Goal: Information Seeking & Learning: Learn about a topic

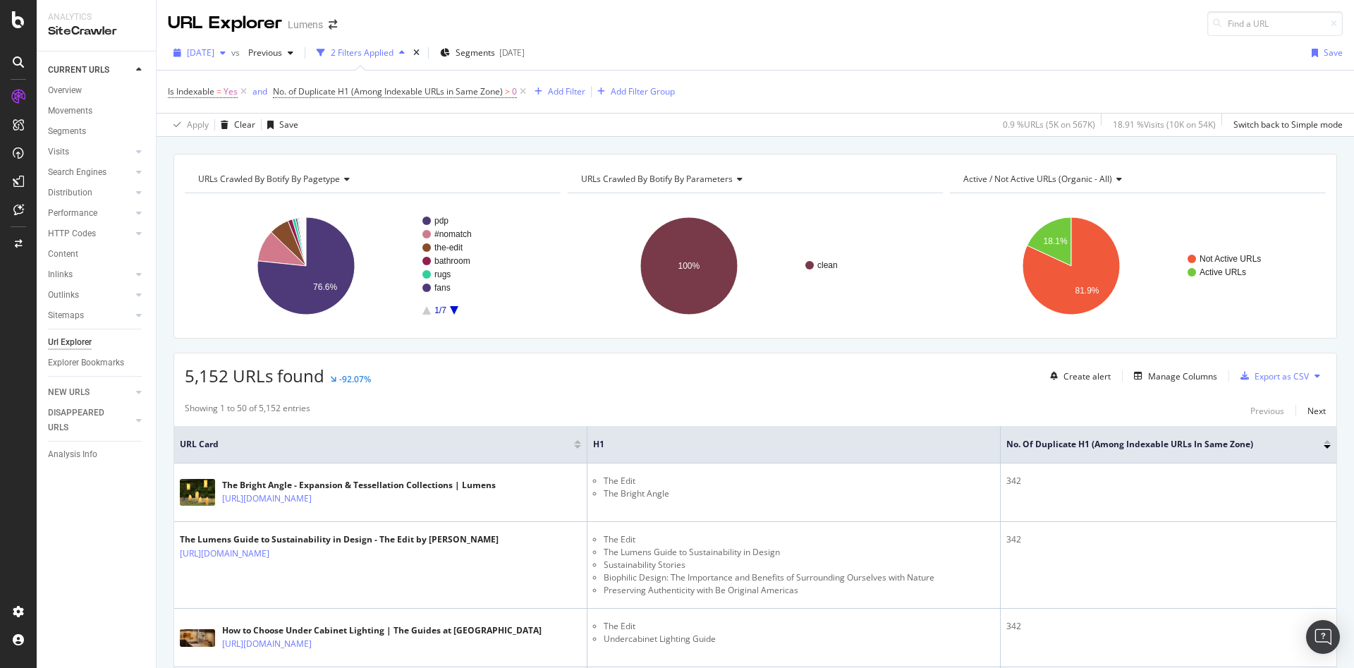
click at [205, 56] on span "[DATE]" at bounding box center [200, 53] width 27 height 12
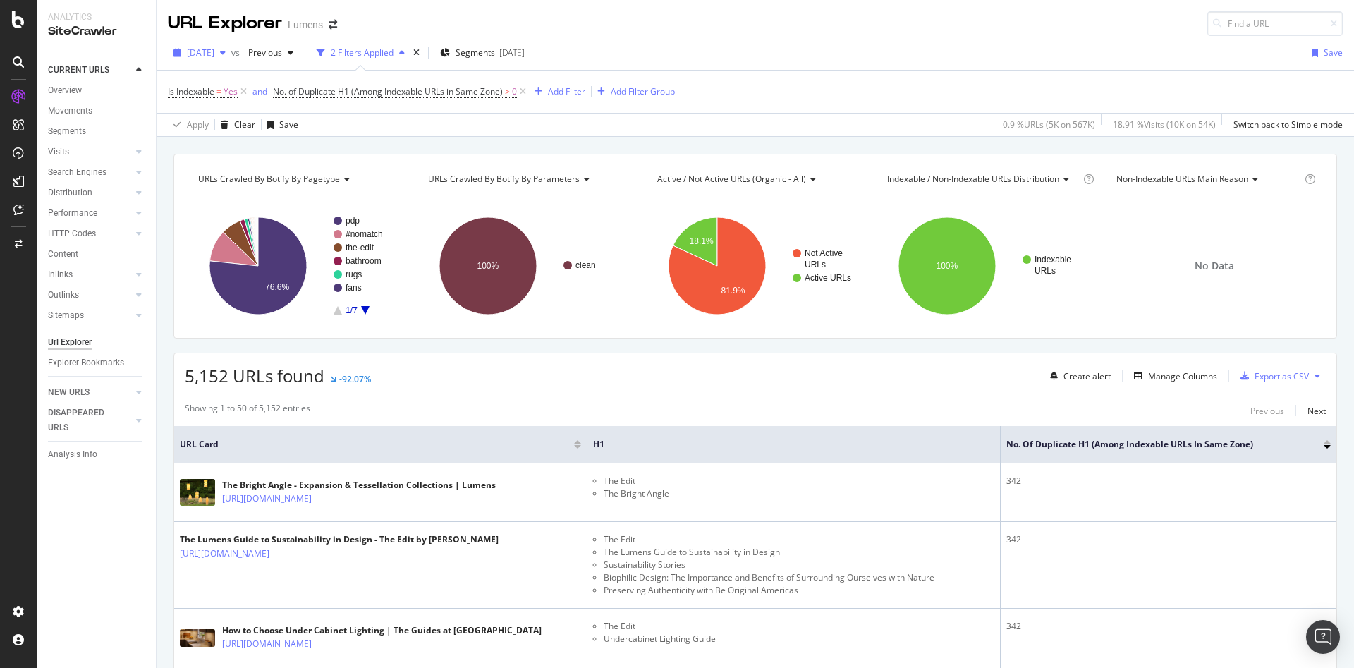
click at [231, 51] on div "button" at bounding box center [222, 53] width 17 height 8
click at [831, 81] on div "Is Indexable = Yes and No. of Duplicate H1 (Among Indexable URLs in Same Zone) …" at bounding box center [755, 92] width 1175 height 42
click at [93, 158] on div "ActionBoard" at bounding box center [79, 161] width 55 height 14
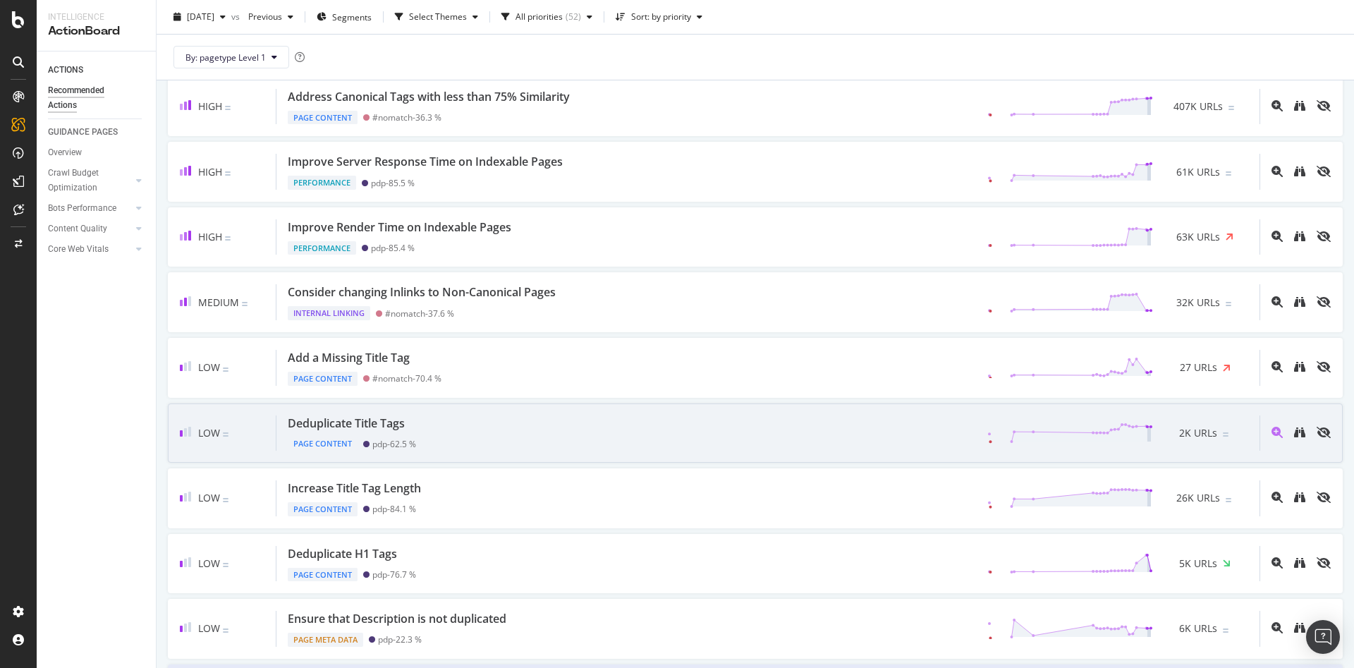
scroll to position [241, 0]
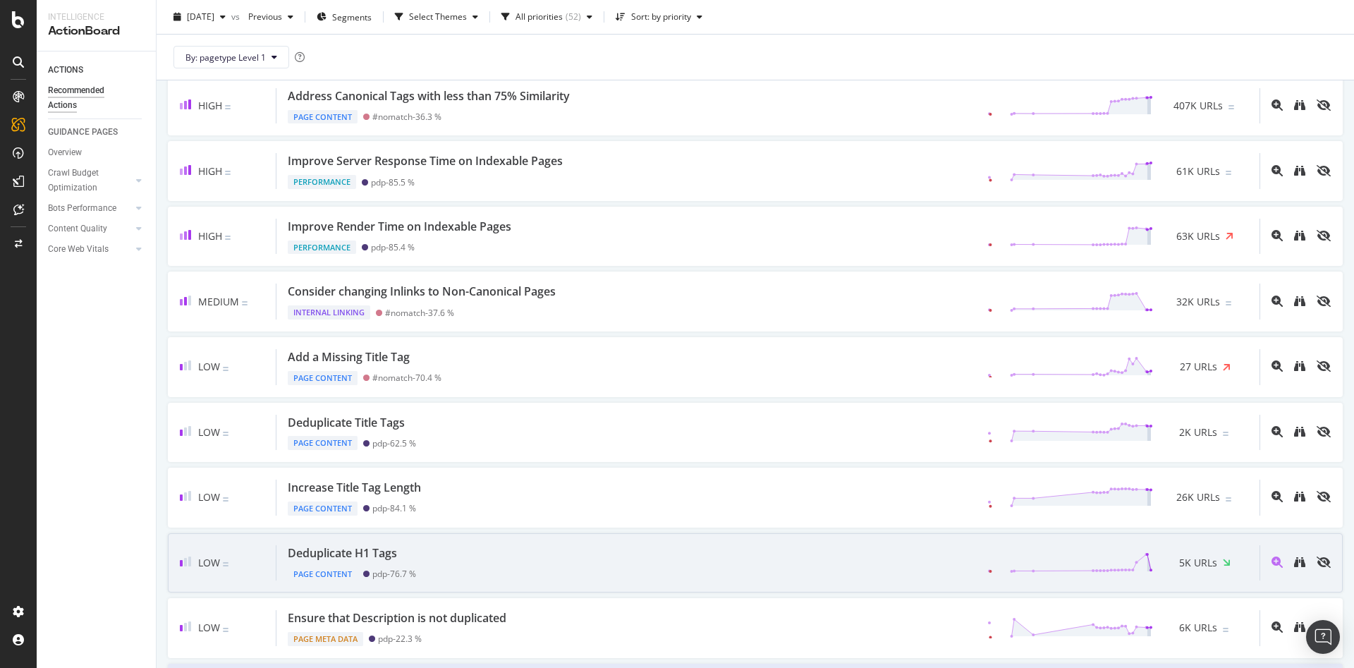
click at [534, 565] on div "Deduplicate H1 Tags Page Content pdp - 76.7 % 5K URLs" at bounding box center [767, 563] width 983 height 36
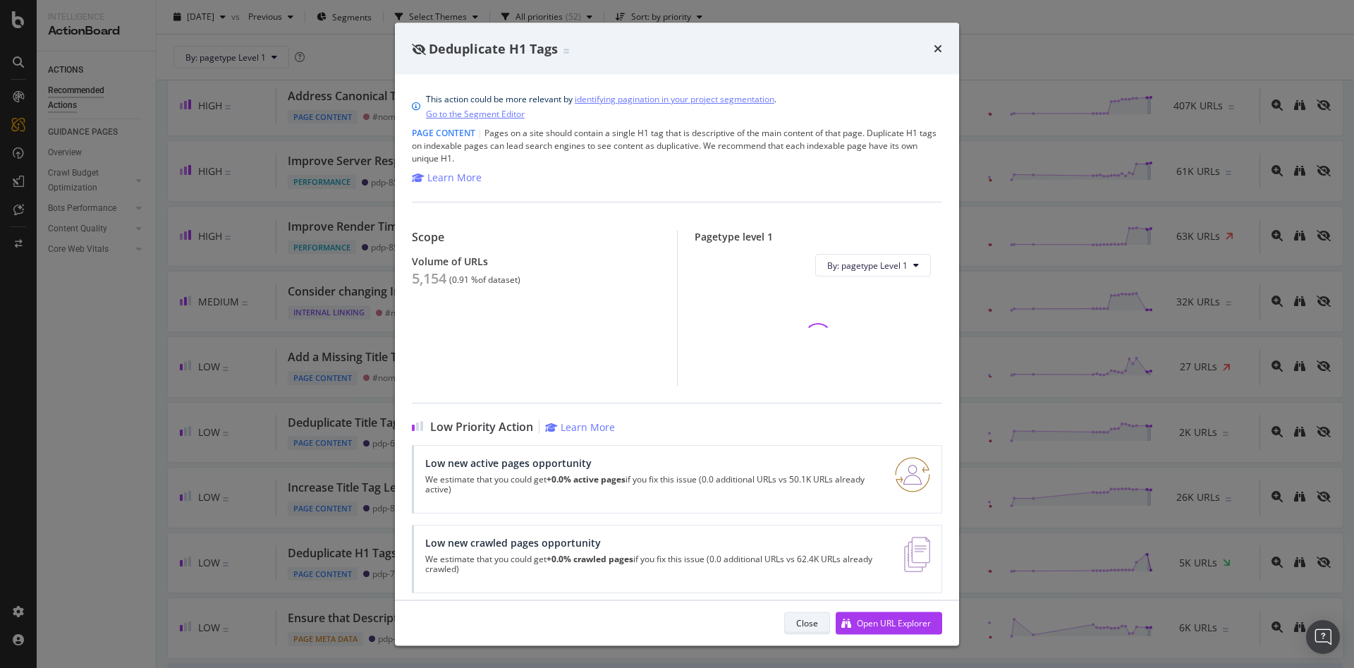
click at [790, 620] on button "Close" at bounding box center [807, 622] width 46 height 23
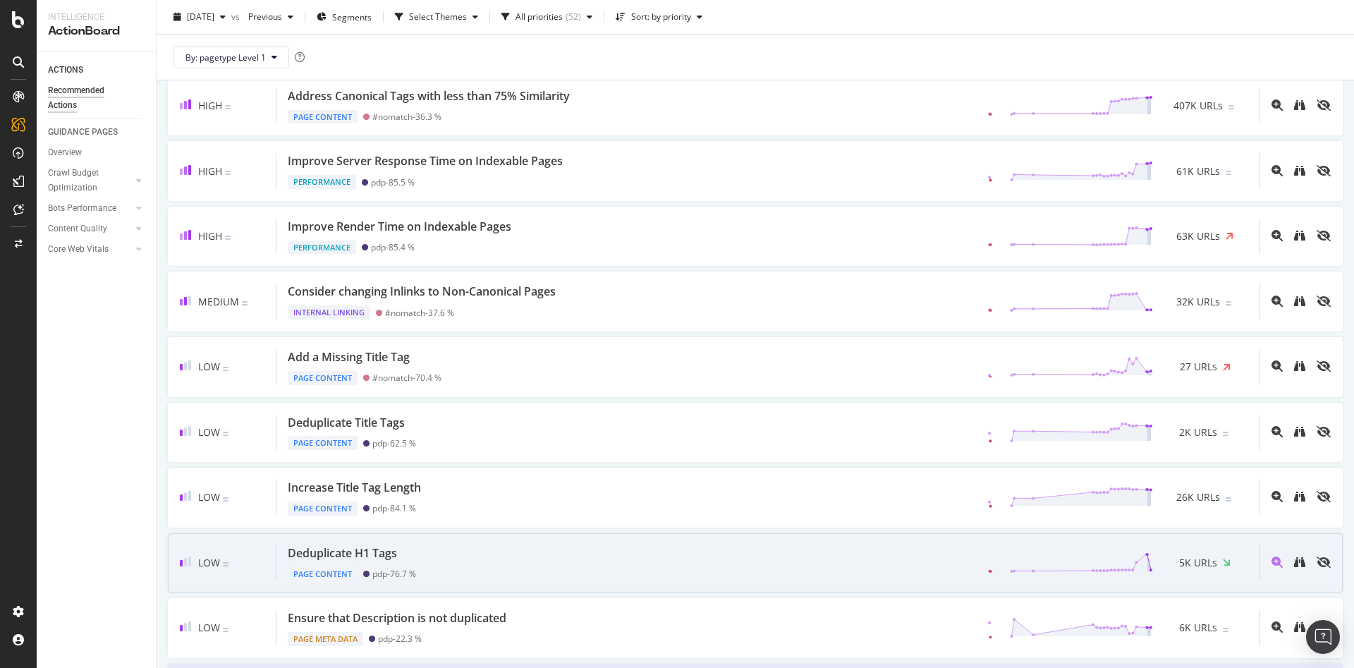
click at [860, 543] on div "Low Deduplicate H1 Tags Page Content pdp - 76.7 % 5K URLs" at bounding box center [755, 563] width 1175 height 60
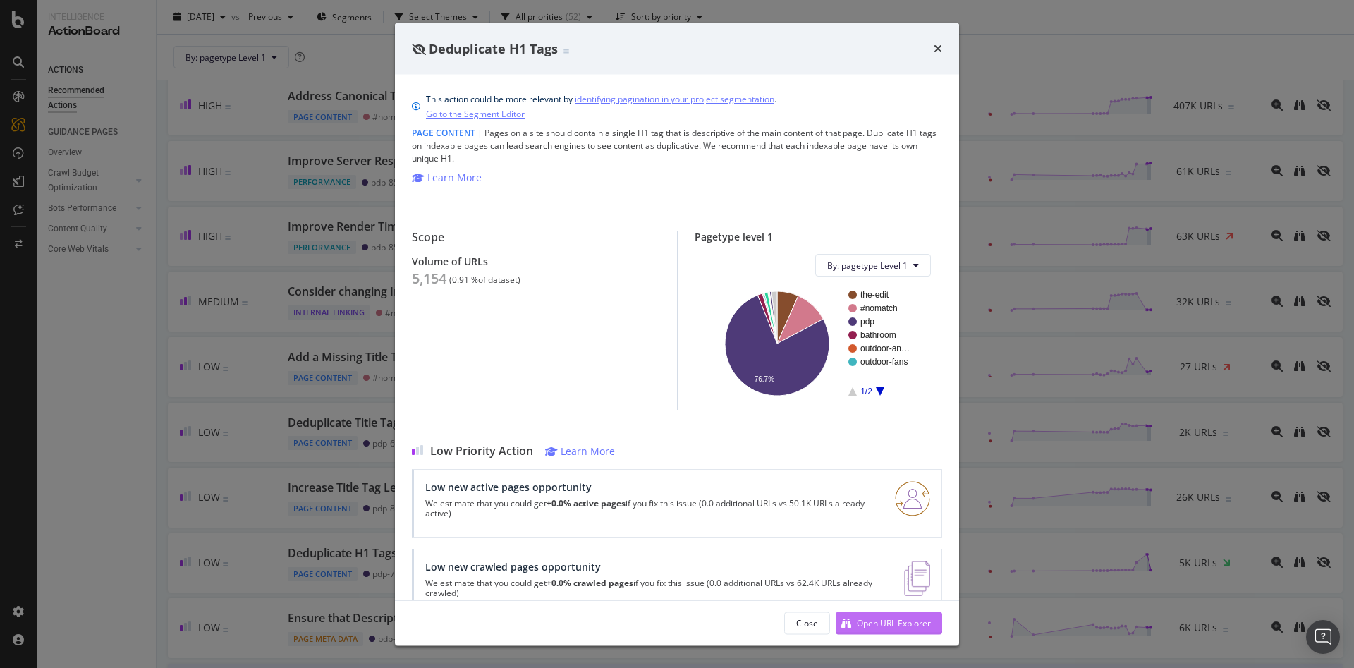
click at [887, 618] on div "Open URL Explorer" at bounding box center [894, 622] width 74 height 12
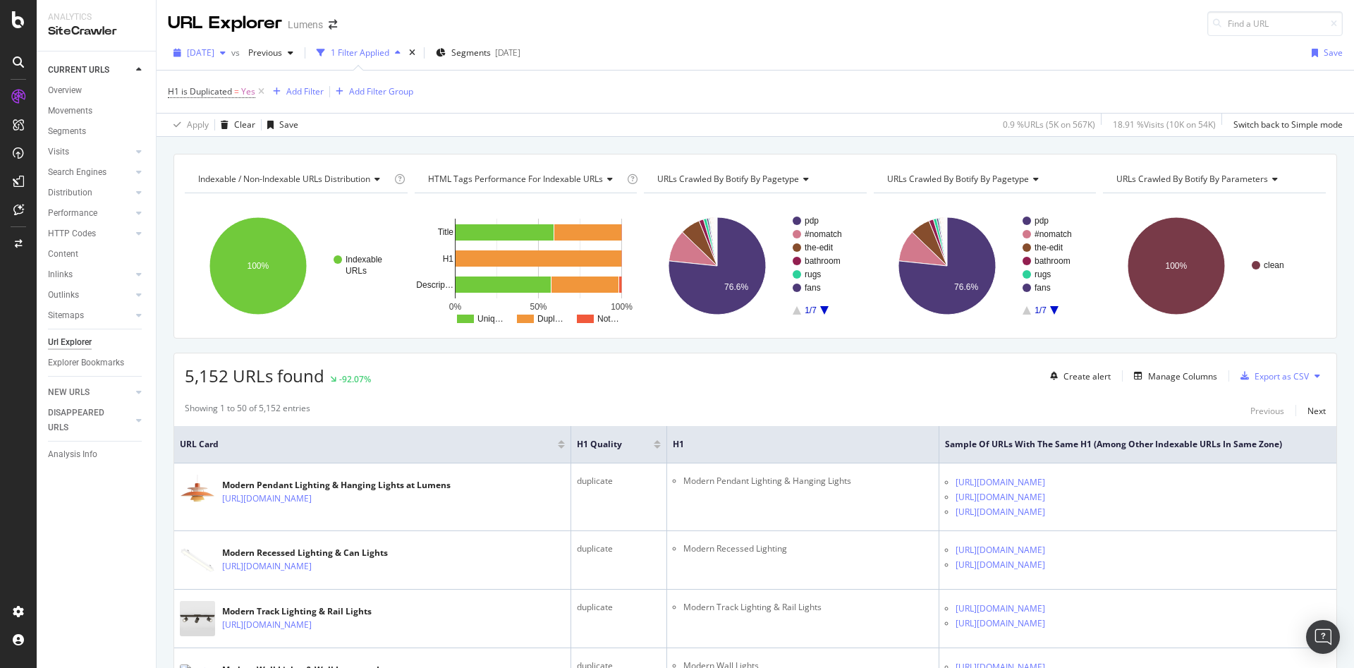
click at [231, 44] on div "[DATE]" at bounding box center [199, 52] width 63 height 21
click at [221, 128] on div "[DATE]" at bounding box center [225, 129] width 75 height 13
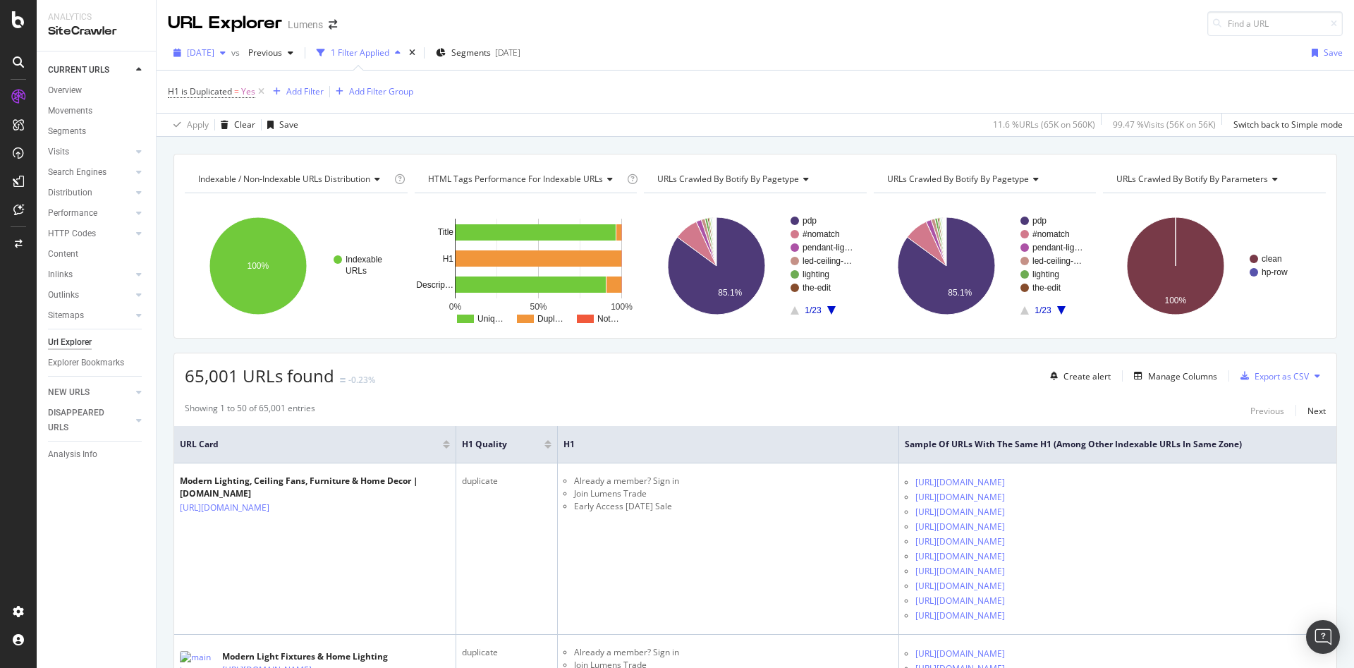
click at [227, 60] on div "[DATE]" at bounding box center [199, 52] width 63 height 21
click at [228, 99] on div "[DATE]" at bounding box center [225, 103] width 75 height 13
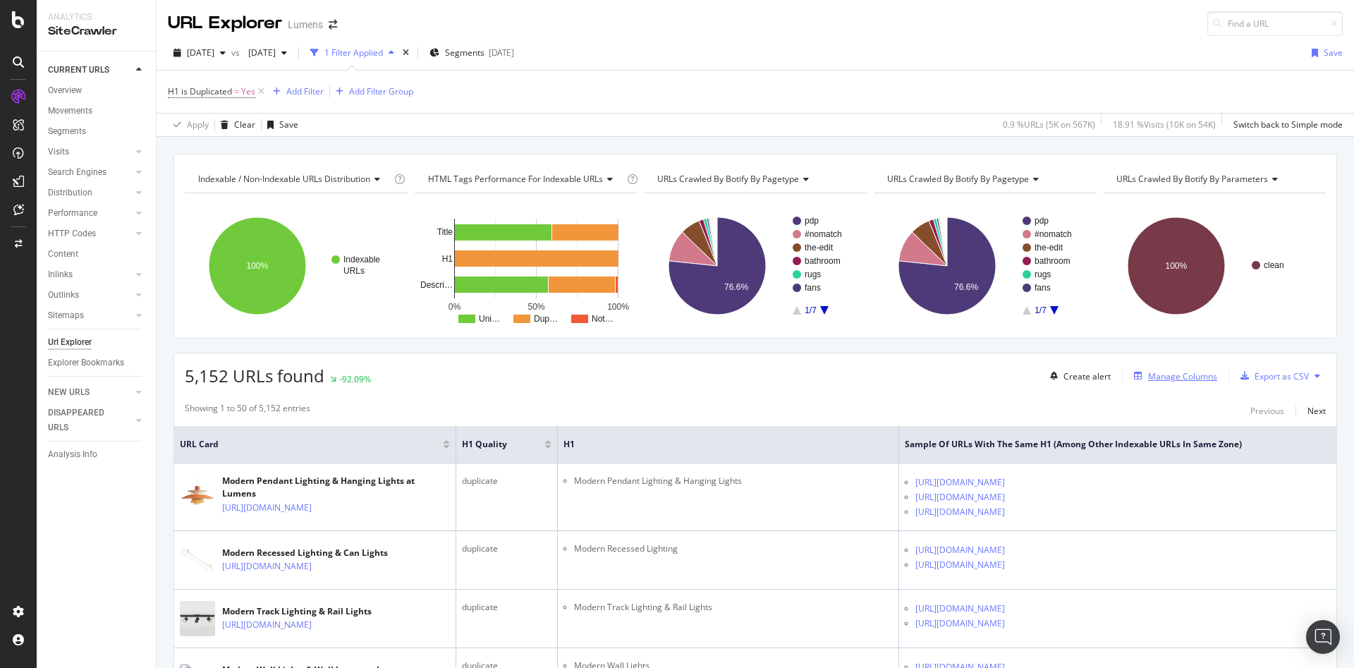
click at [1185, 372] on div "Manage Columns" at bounding box center [1182, 376] width 69 height 12
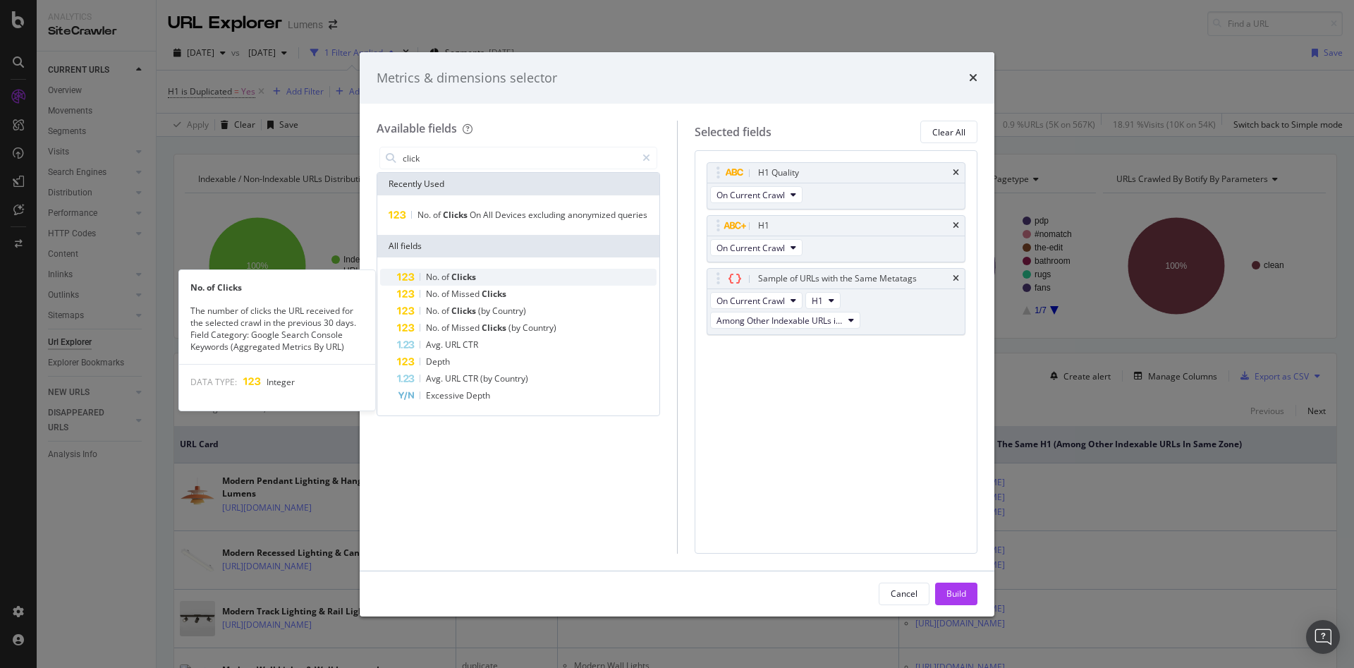
type input "click"
click at [469, 281] on span "Clicks" at bounding box center [463, 277] width 25 height 12
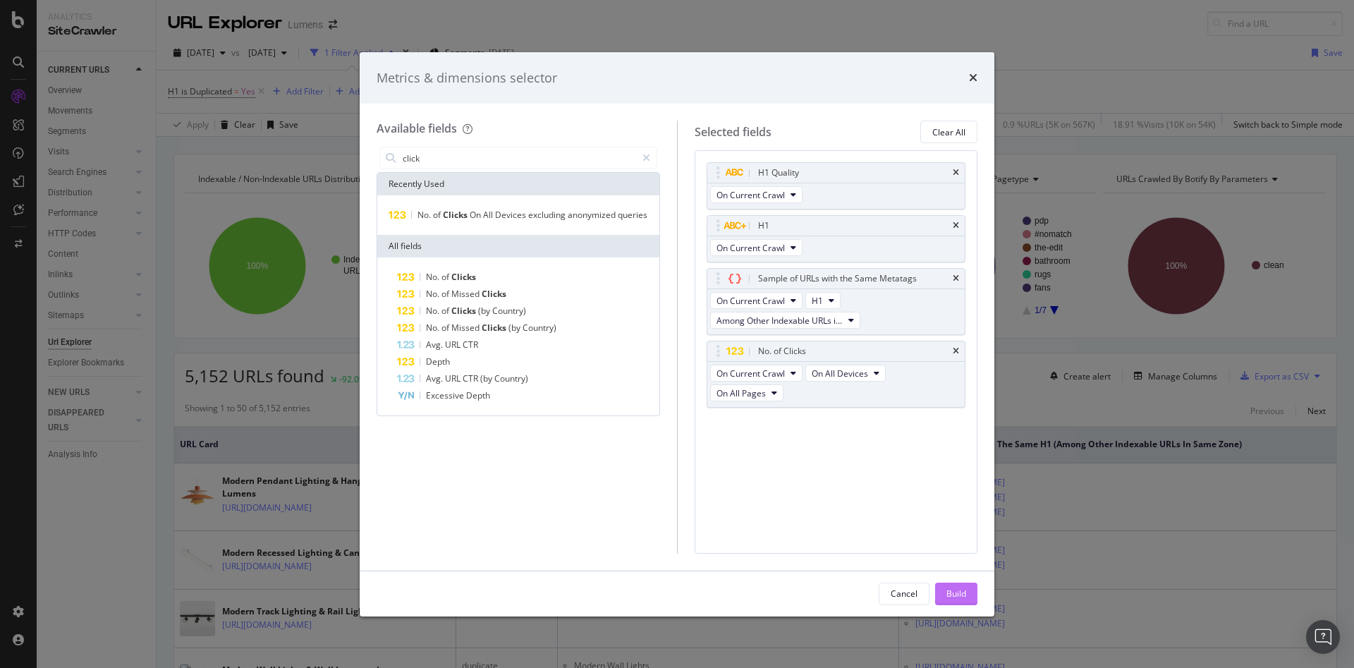
click at [959, 587] on div "Build" at bounding box center [956, 593] width 20 height 12
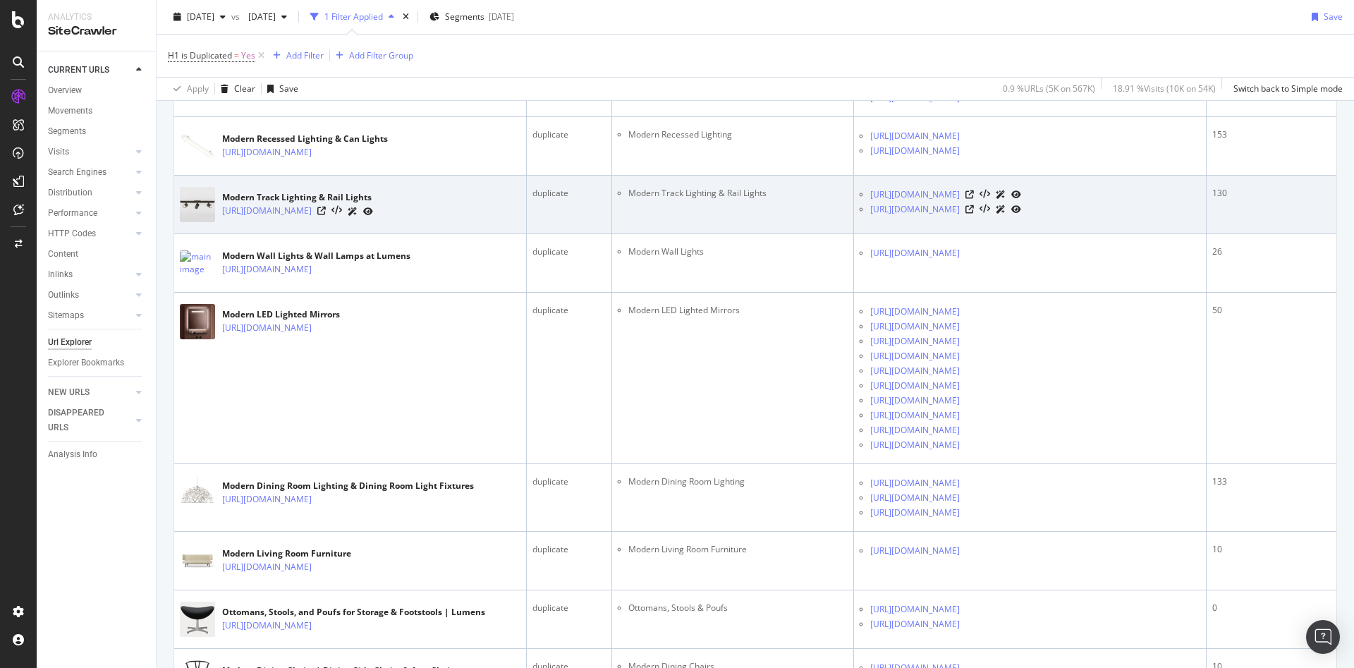
scroll to position [463, 0]
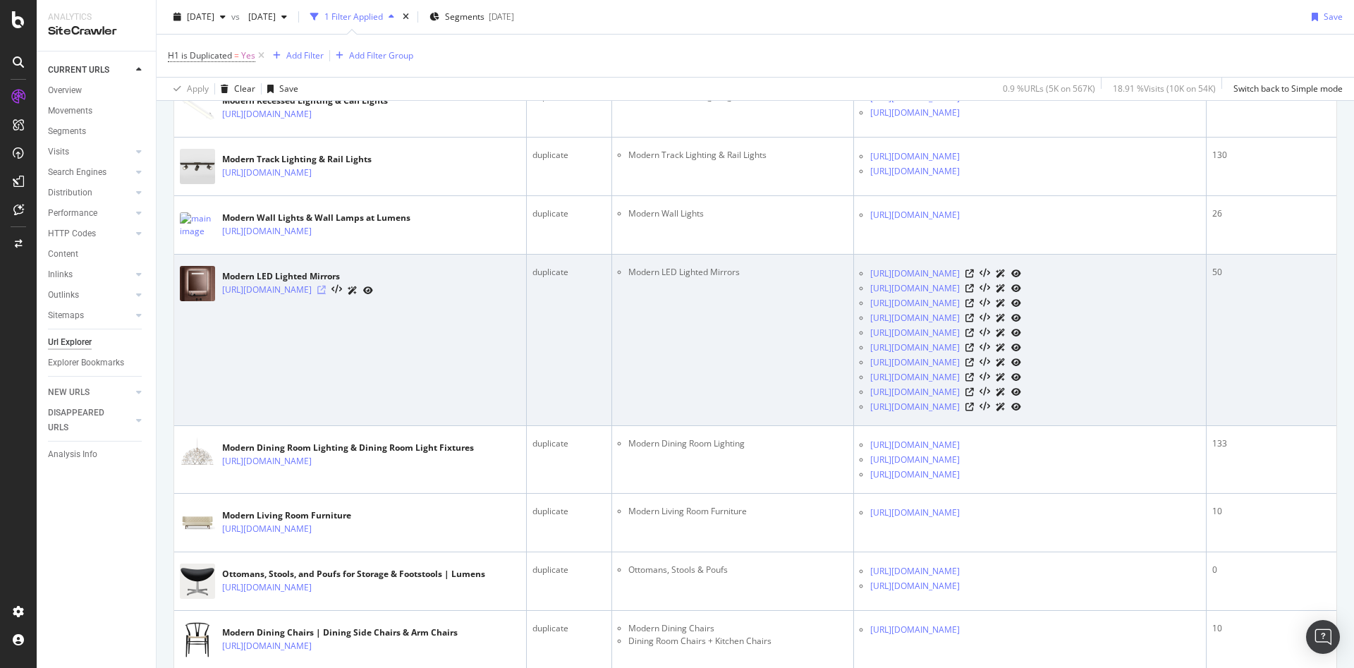
click at [326, 292] on icon at bounding box center [321, 290] width 8 height 8
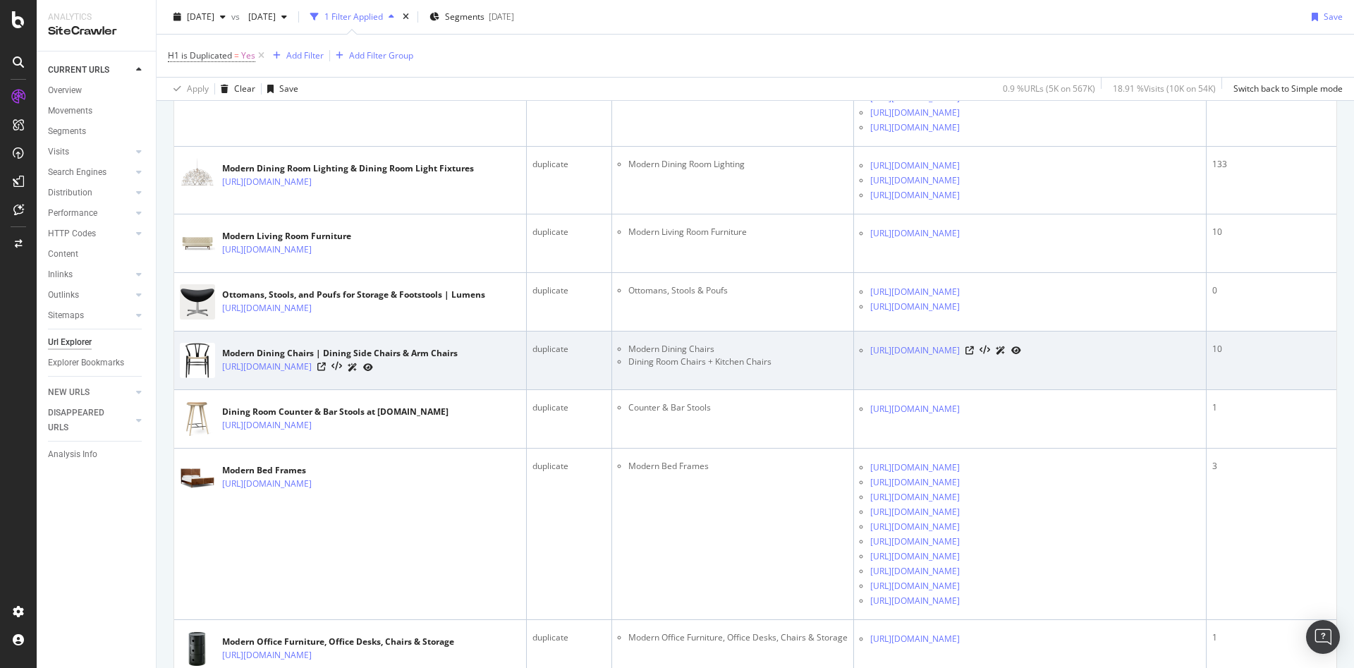
scroll to position [752, 0]
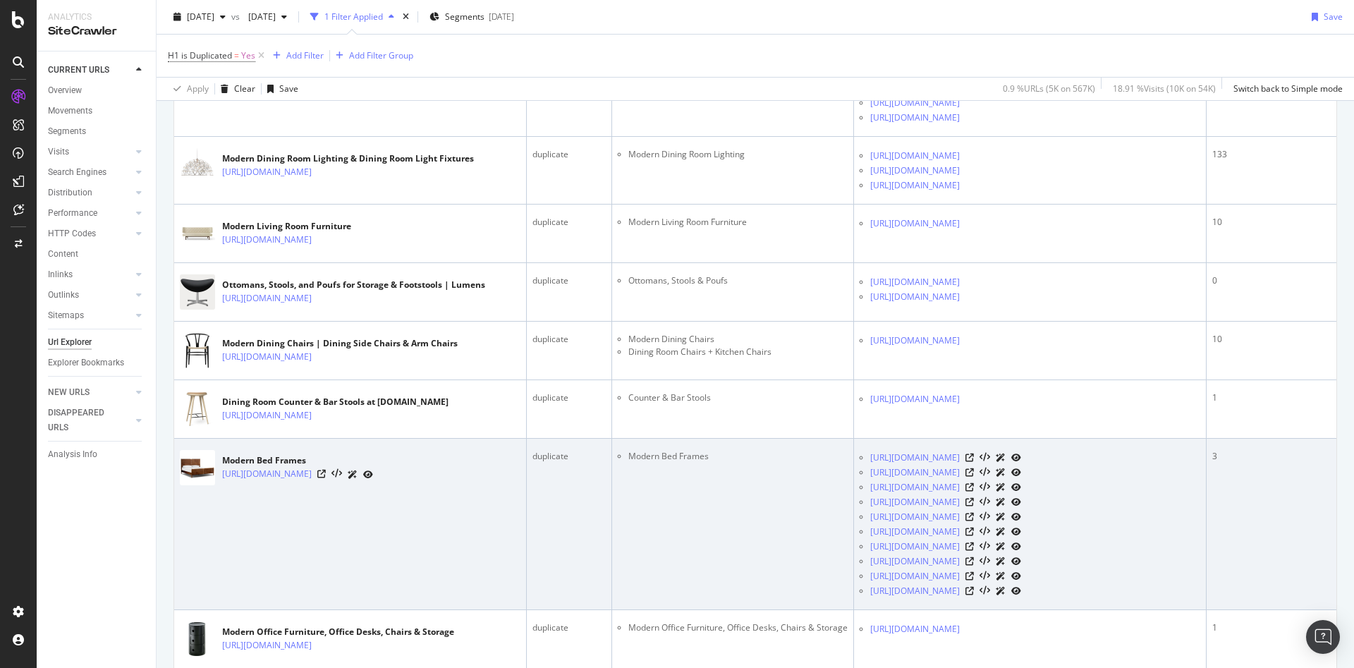
click at [355, 478] on div at bounding box center [345, 474] width 56 height 15
click at [326, 475] on icon at bounding box center [321, 474] width 8 height 8
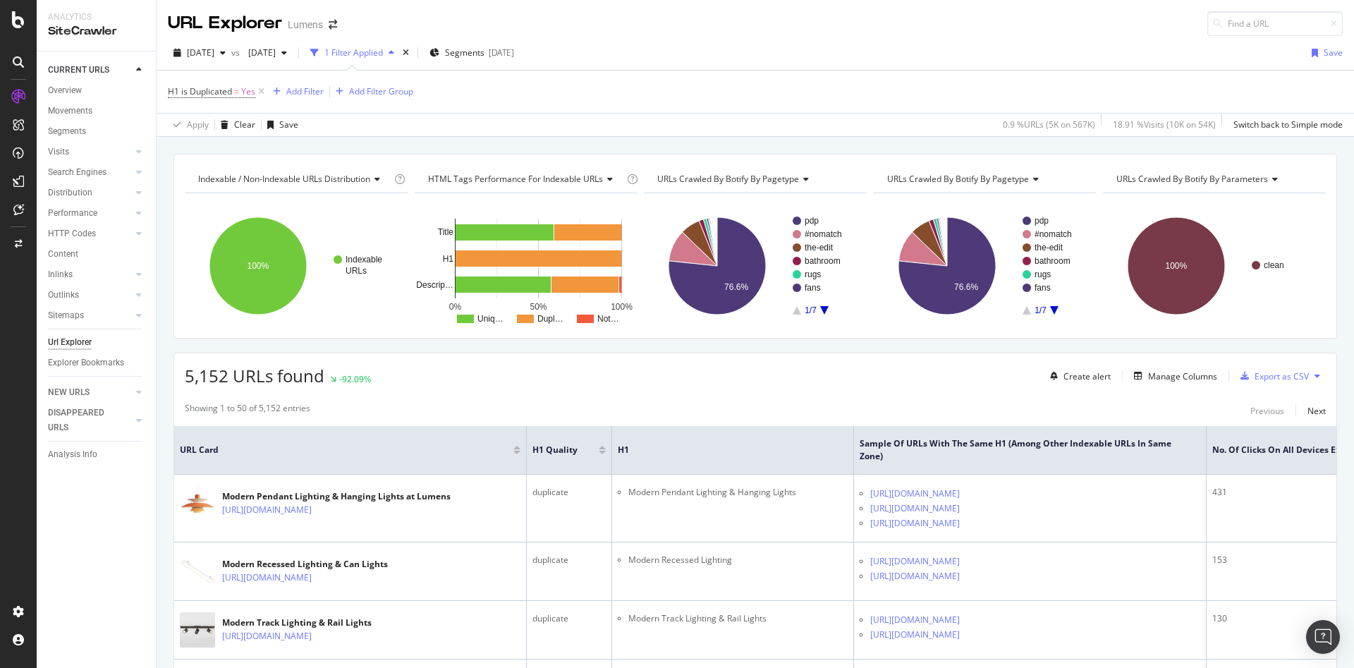
scroll to position [0, 173]
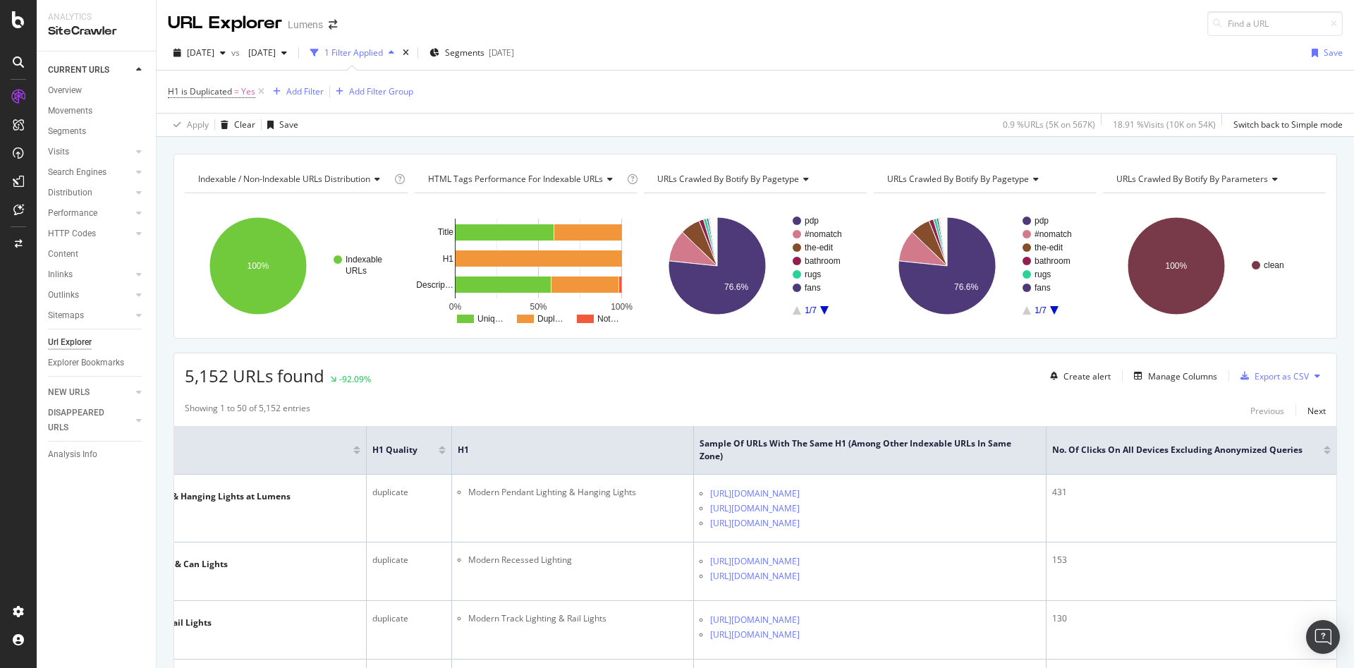
click at [1308, 454] on div "No. of Clicks On All Devices excluding anonymized queries" at bounding box center [1191, 450] width 279 height 14
click at [1323, 452] on div at bounding box center [1326, 453] width 7 height 4
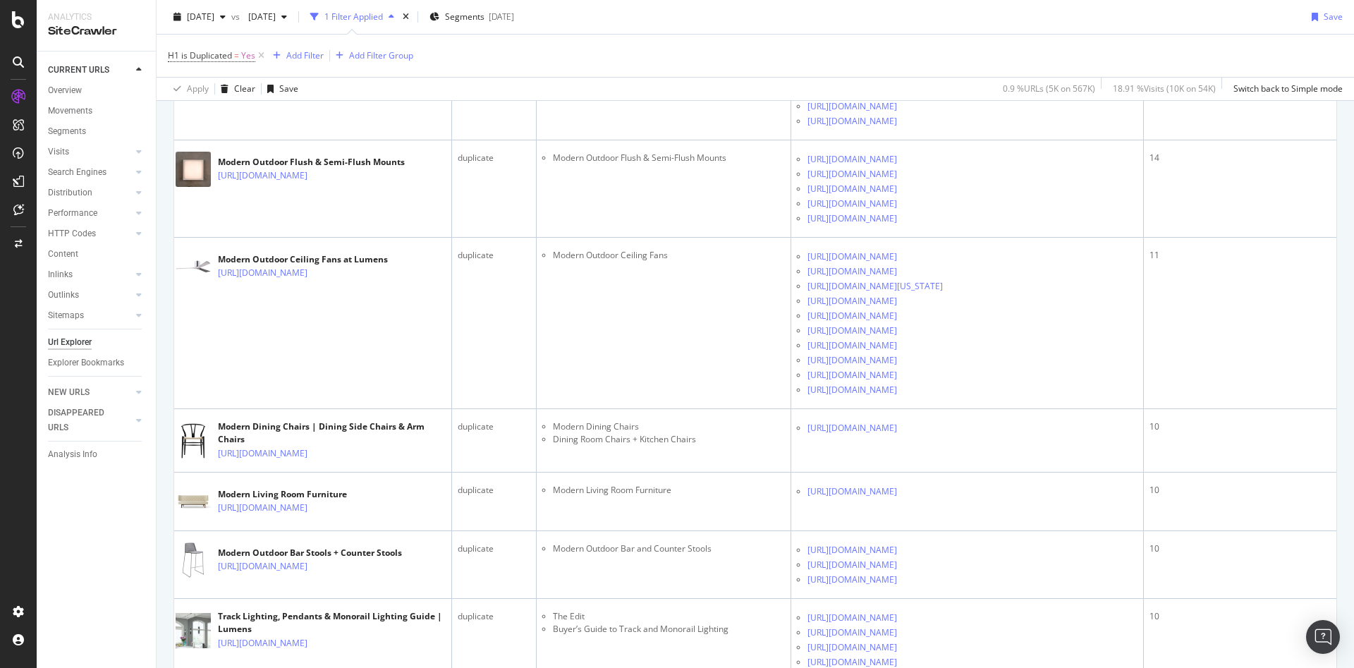
scroll to position [3982, 0]
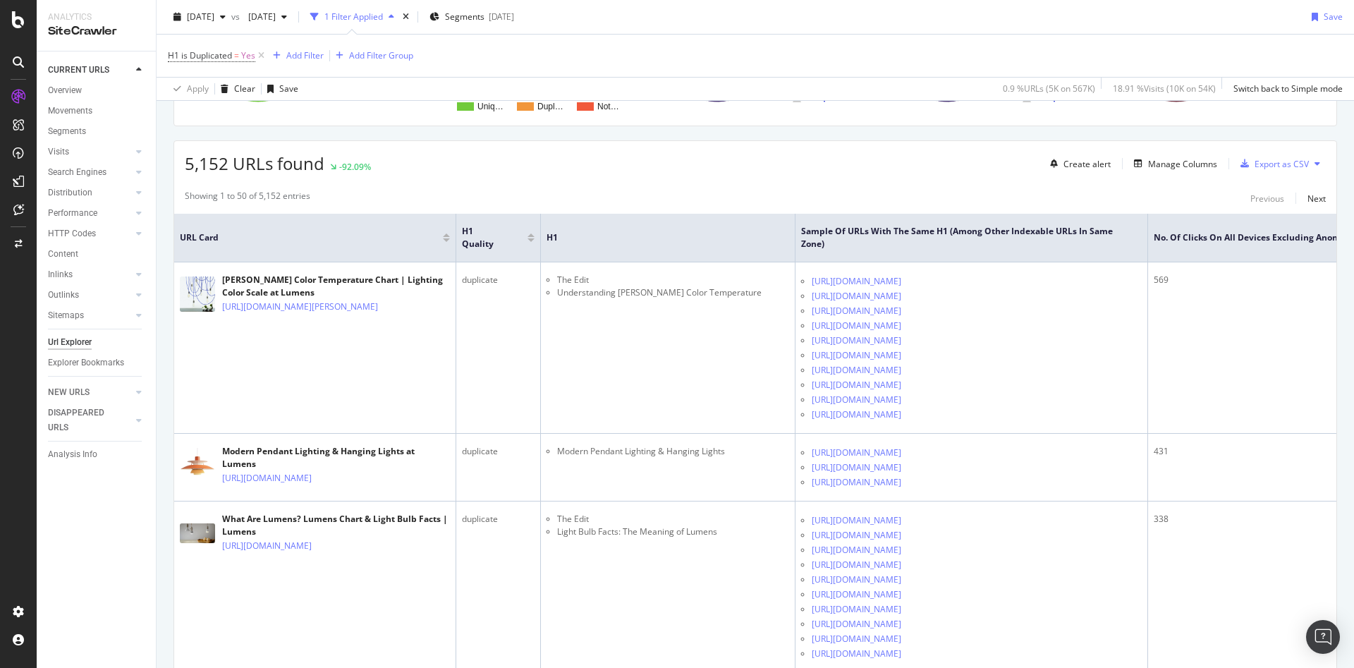
scroll to position [0, 0]
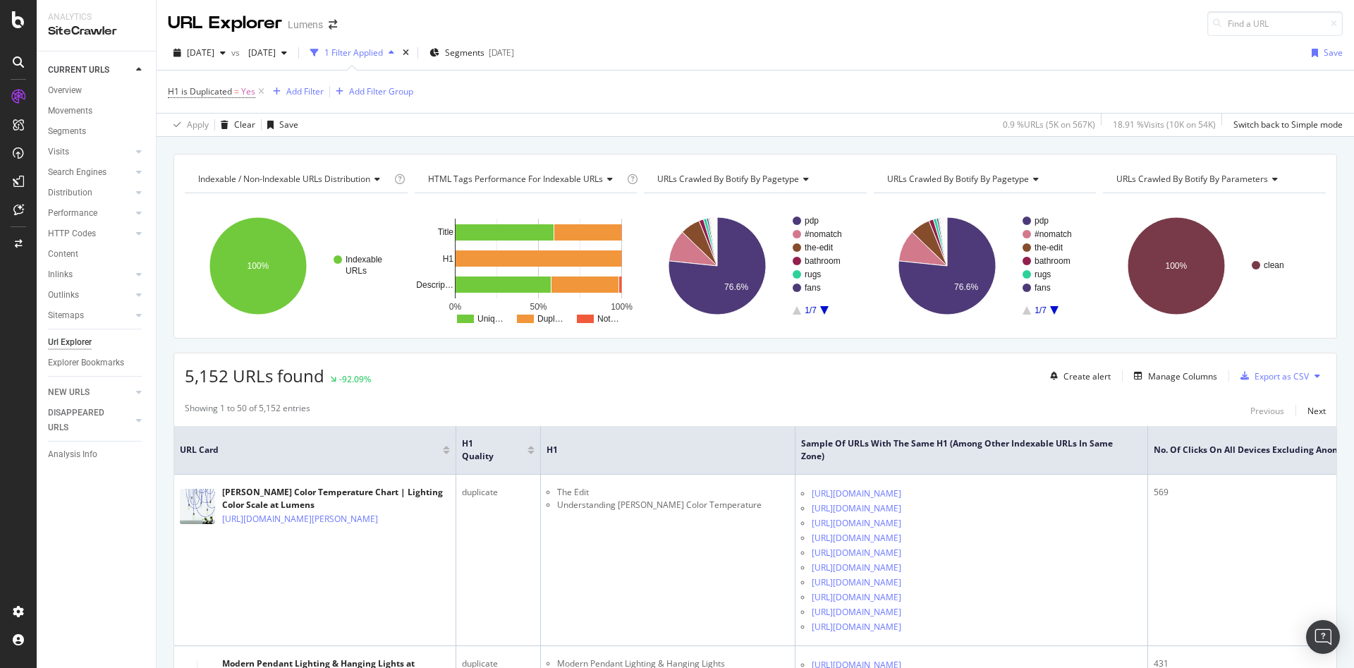
click at [305, 100] on div "H1 is Duplicated = Yes Add Filter Add Filter Group" at bounding box center [290, 92] width 245 height 20
click at [302, 99] on div "Add Filter" at bounding box center [295, 92] width 56 height 16
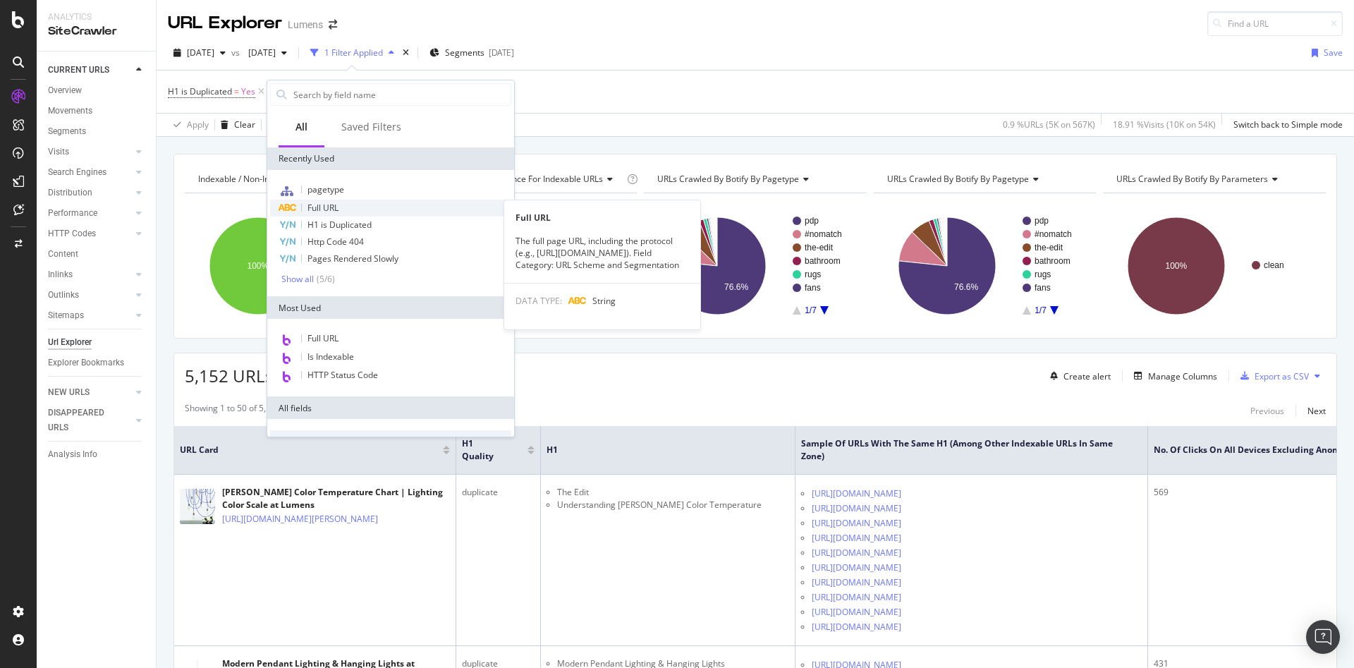
click at [328, 202] on span "Full URL" at bounding box center [322, 208] width 31 height 12
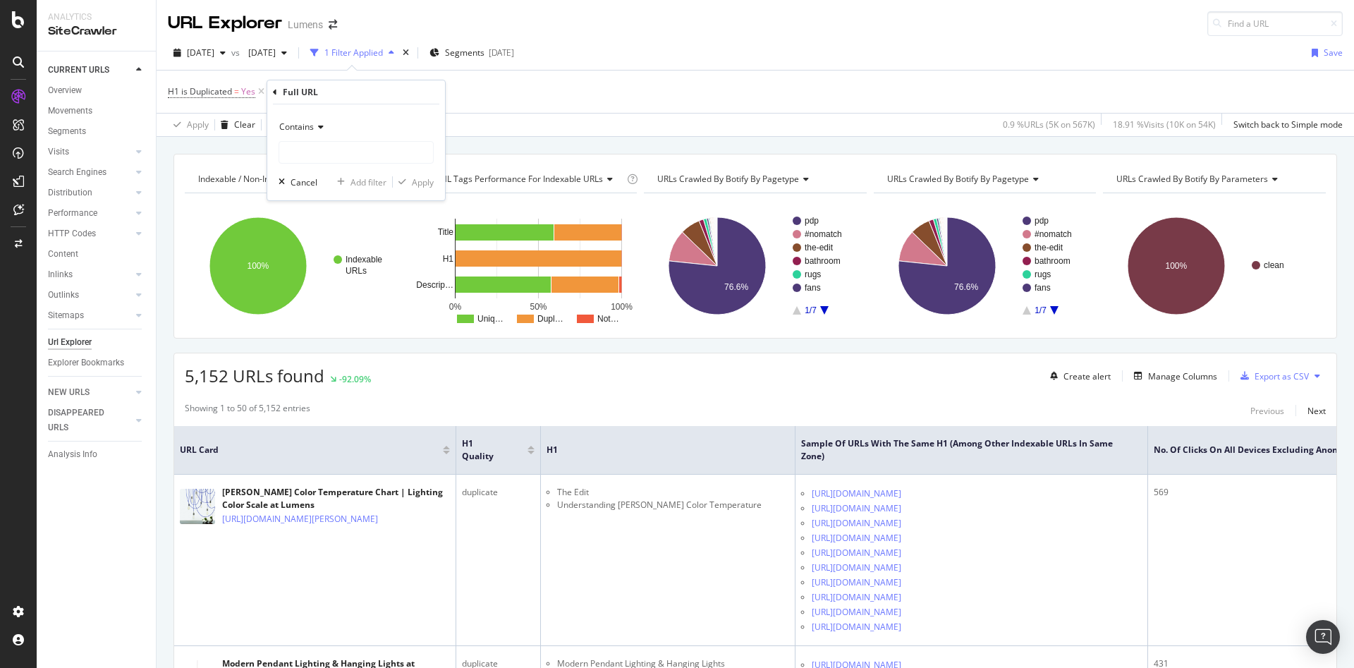
click at [298, 132] on span "Contains" at bounding box center [296, 127] width 35 height 12
click at [342, 285] on span "Doesn't contain" at bounding box center [316, 285] width 61 height 12
click at [356, 149] on input "text" at bounding box center [356, 152] width 154 height 23
type input "the-edit"
click at [415, 185] on div "Apply" at bounding box center [423, 182] width 22 height 12
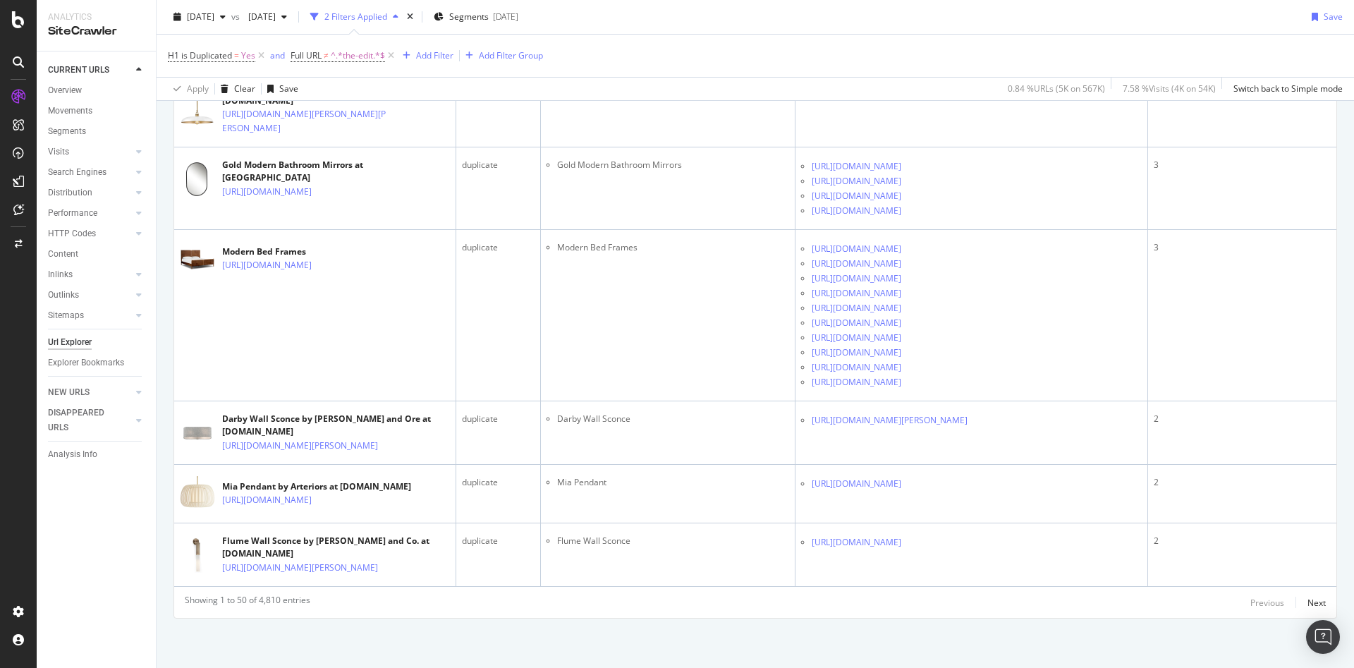
scroll to position [4412, 0]
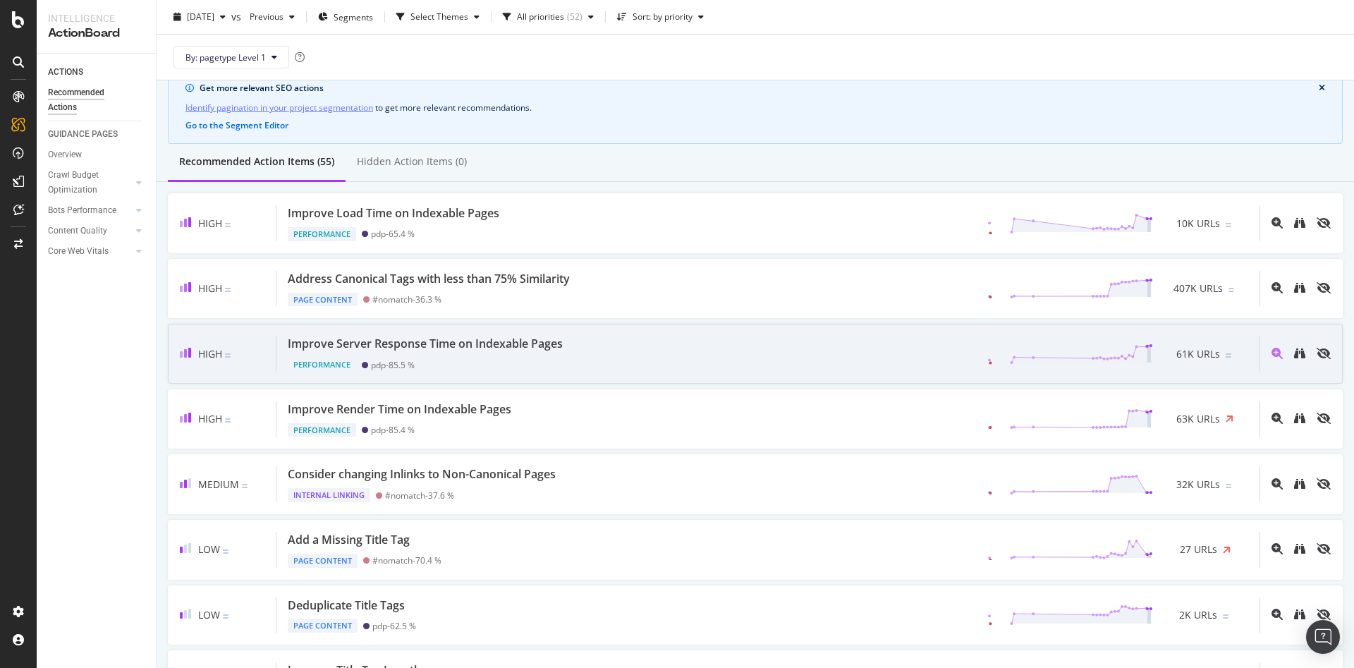
scroll to position [59, 0]
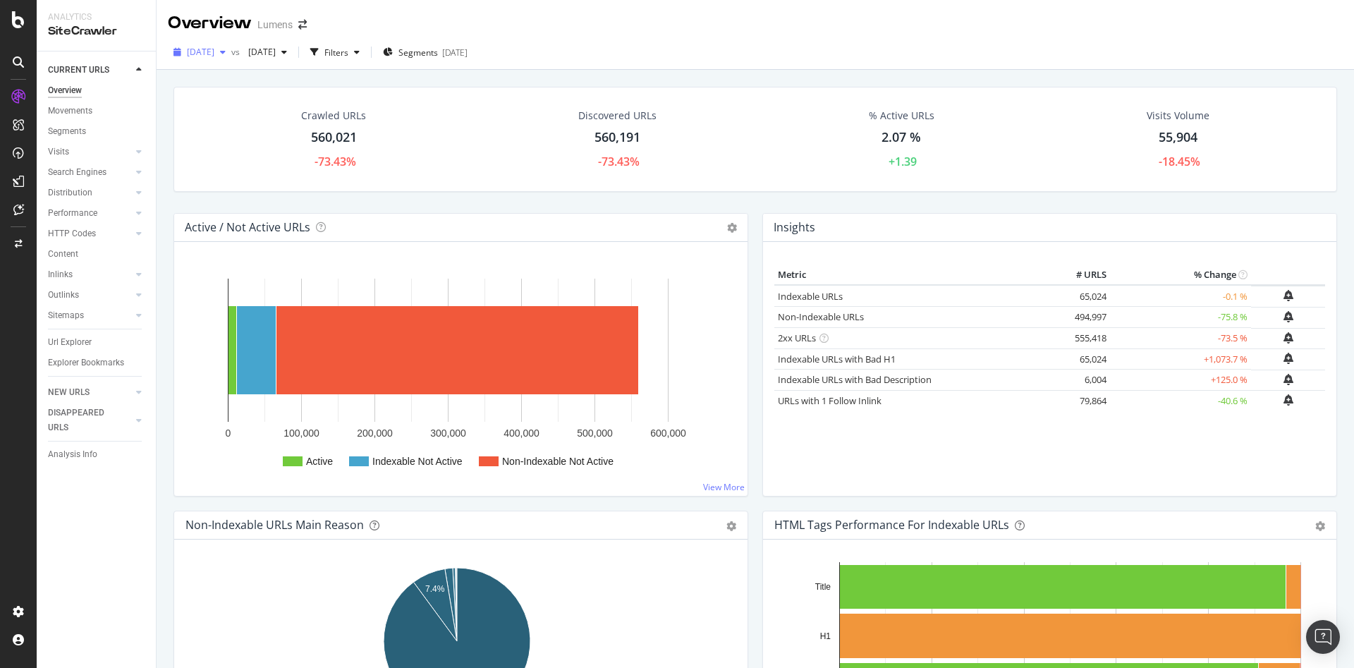
click at [214, 53] on span "[DATE]" at bounding box center [200, 52] width 27 height 12
click at [243, 109] on div "[DATE] 567K URLs" at bounding box center [261, 102] width 168 height 20
